Goal: Navigation & Orientation: Find specific page/section

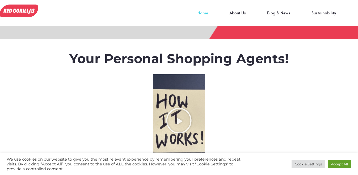
click at [35, 12] on img at bounding box center [19, 11] width 39 height 13
click at [273, 13] on link "Blog & News" at bounding box center [278, 17] width 44 height 8
